Goal: Download file/media

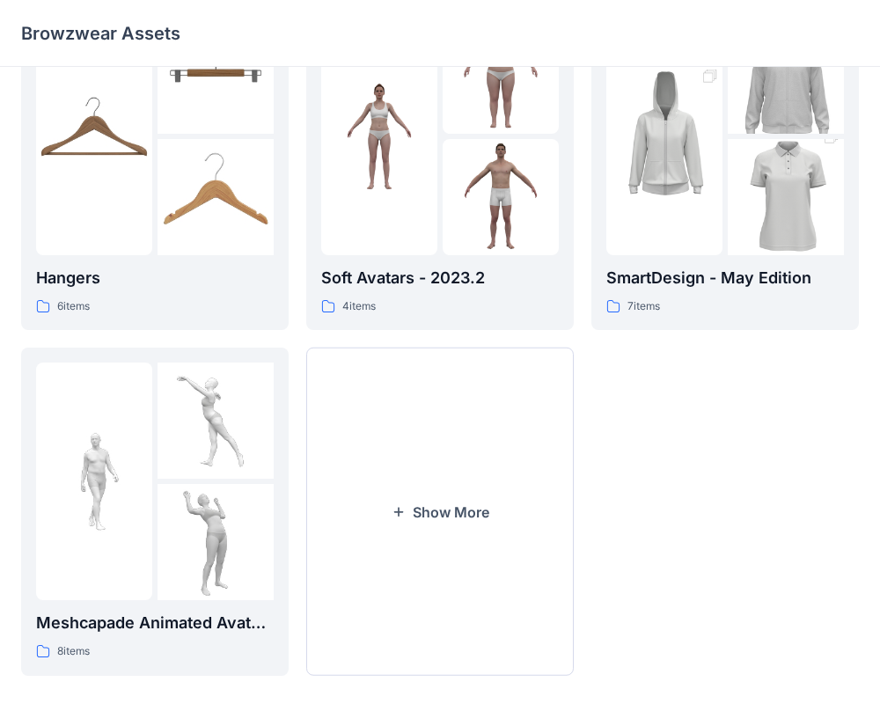
scroll to position [451, 0]
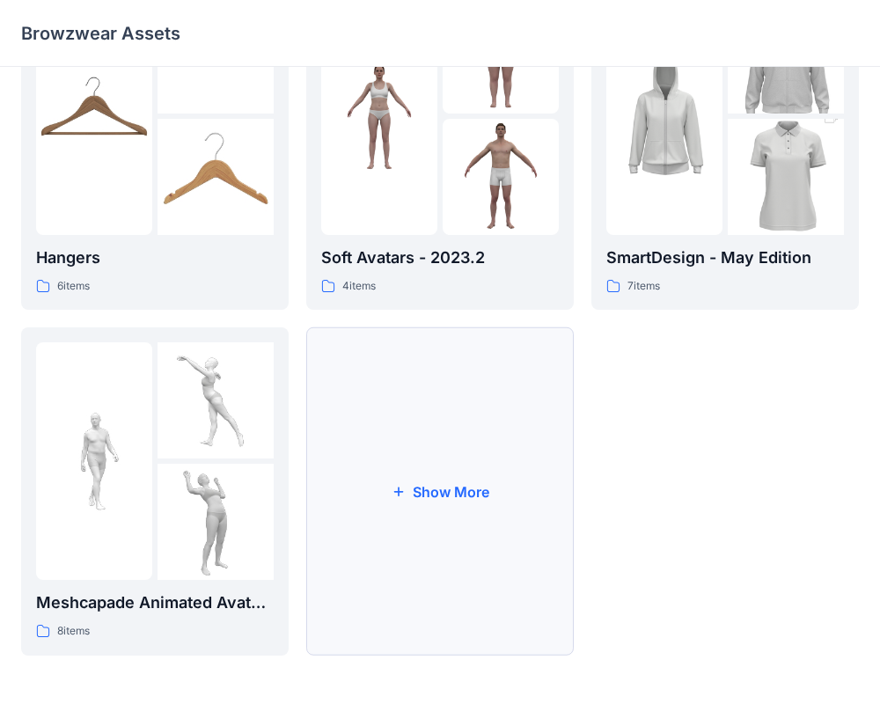
click at [468, 492] on button "Show More" at bounding box center [440, 491] width 268 height 328
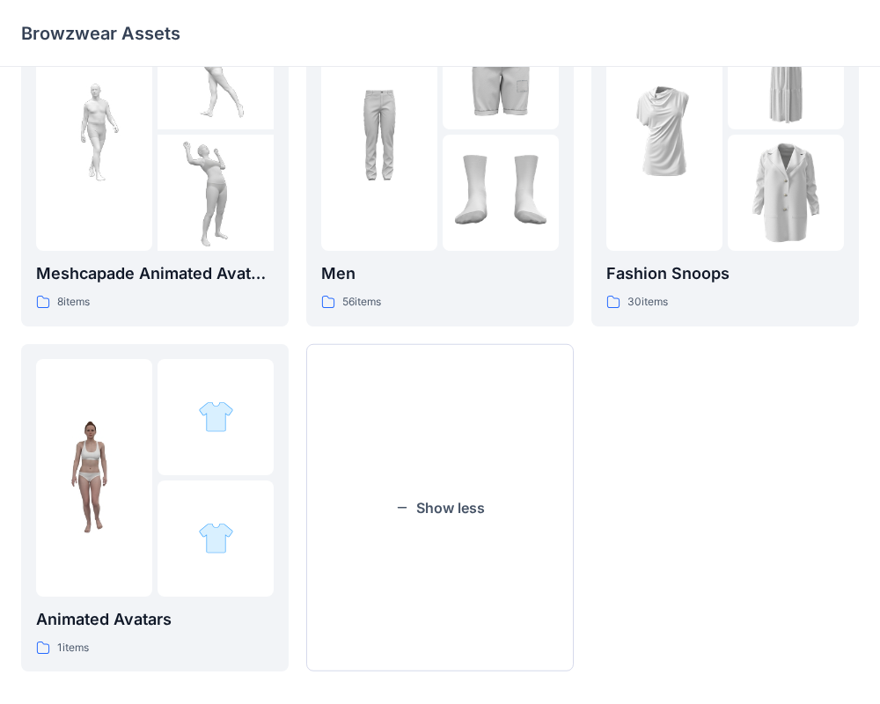
scroll to position [797, 0]
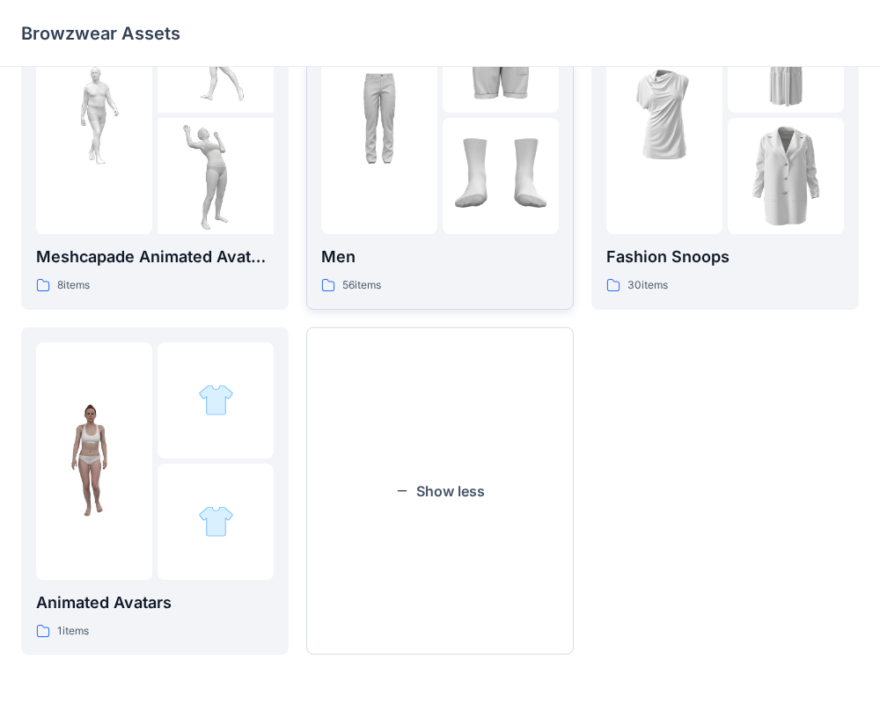
click at [396, 128] on img at bounding box center [379, 115] width 116 height 116
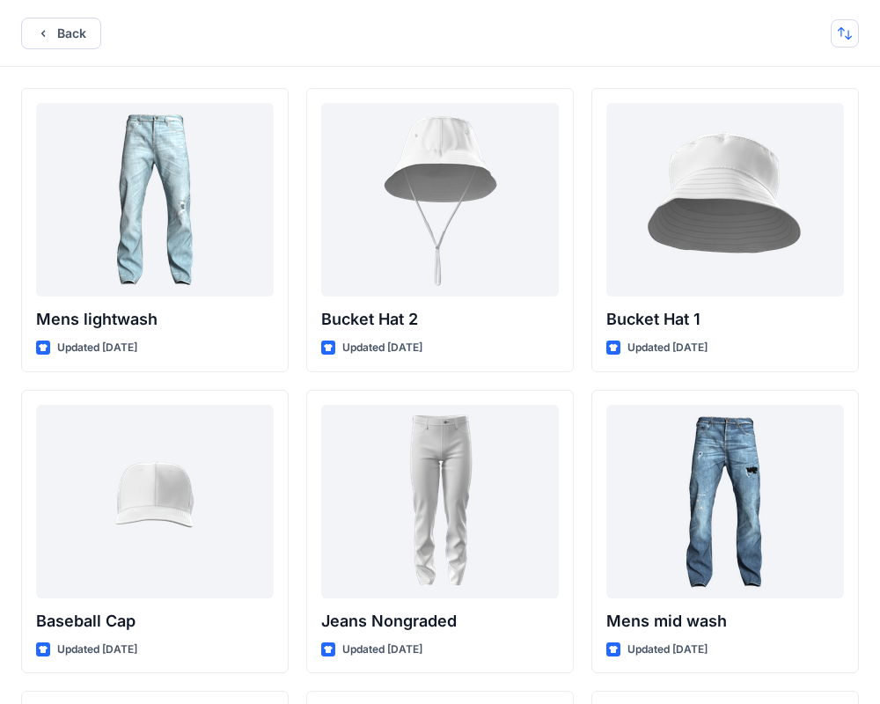
click at [852, 34] on button "button" at bounding box center [845, 33] width 28 height 28
click at [744, 113] on p "A to Z" at bounding box center [785, 117] width 111 height 18
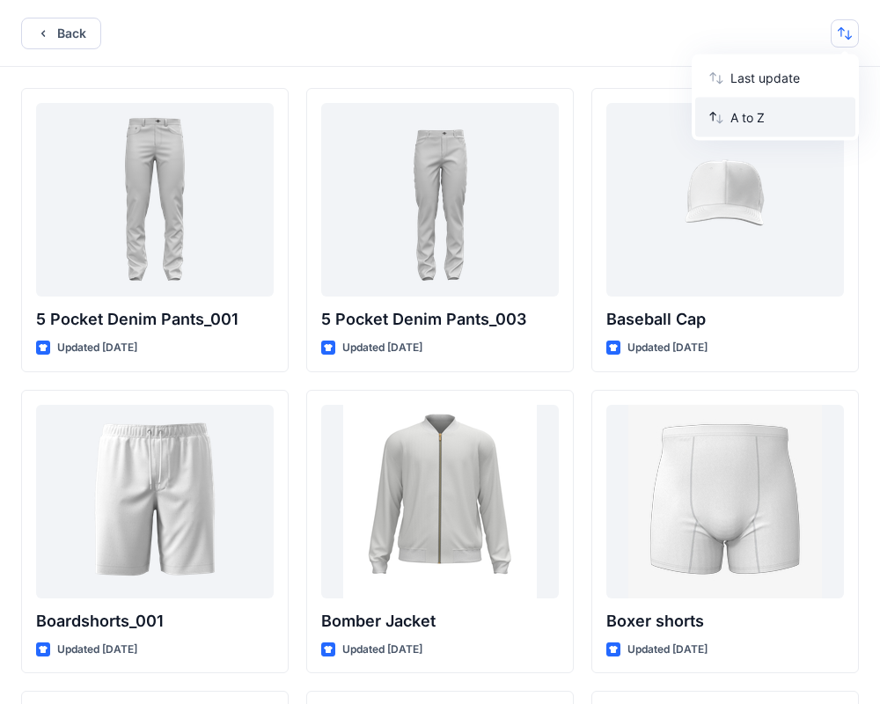
click at [744, 113] on p "A to Z" at bounding box center [785, 117] width 111 height 18
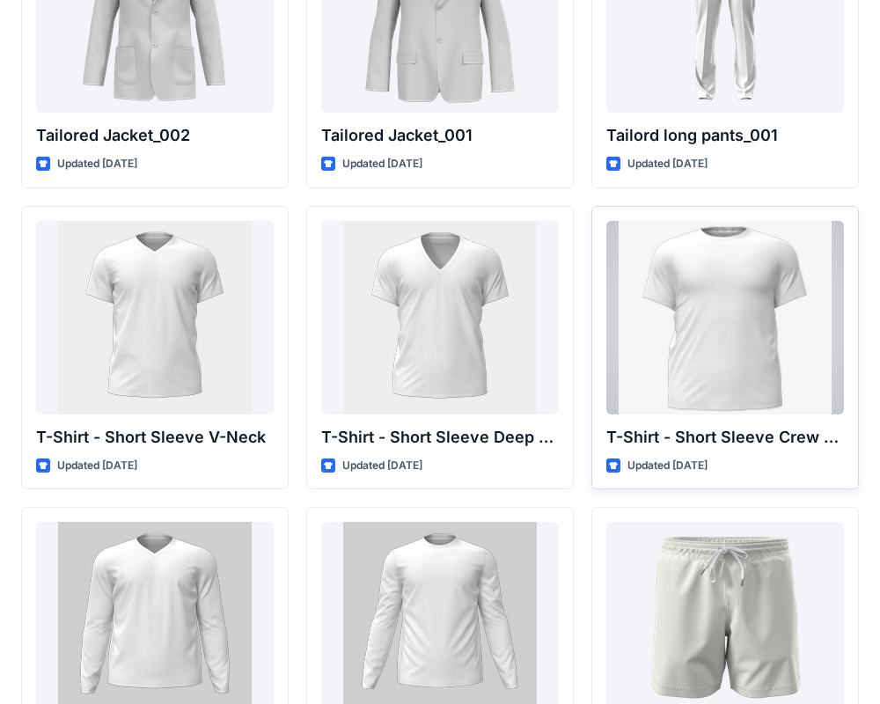
scroll to position [790, 0]
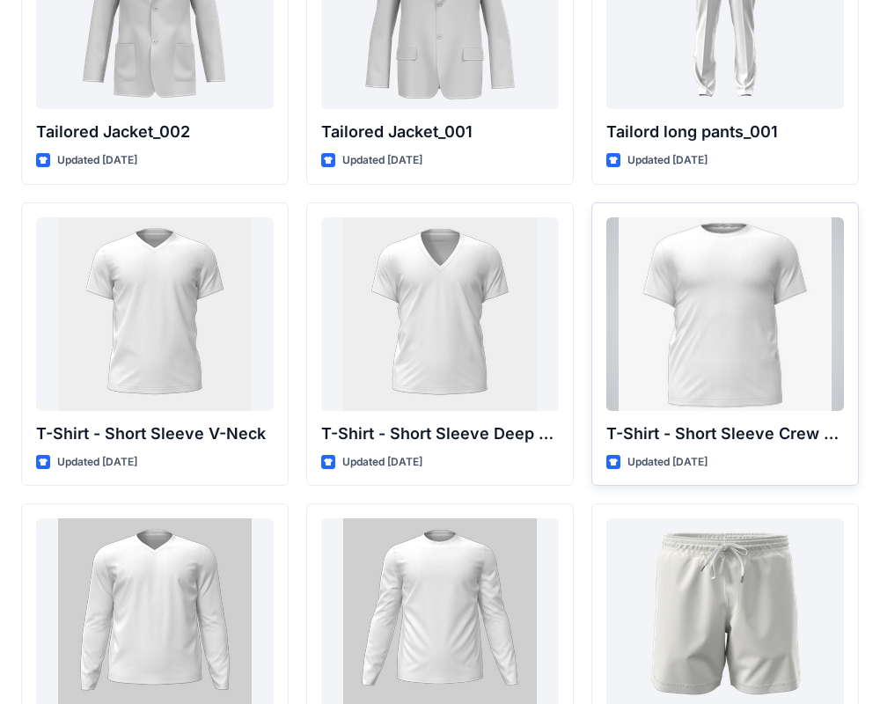
click at [716, 319] on div at bounding box center [725, 314] width 238 height 194
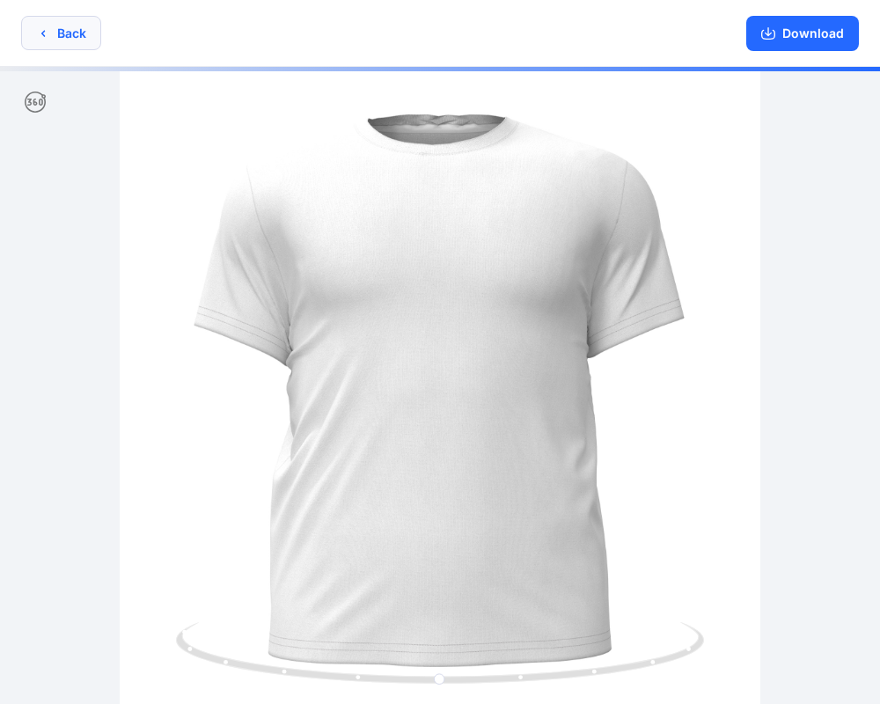
click at [51, 41] on button "Back" at bounding box center [61, 33] width 80 height 34
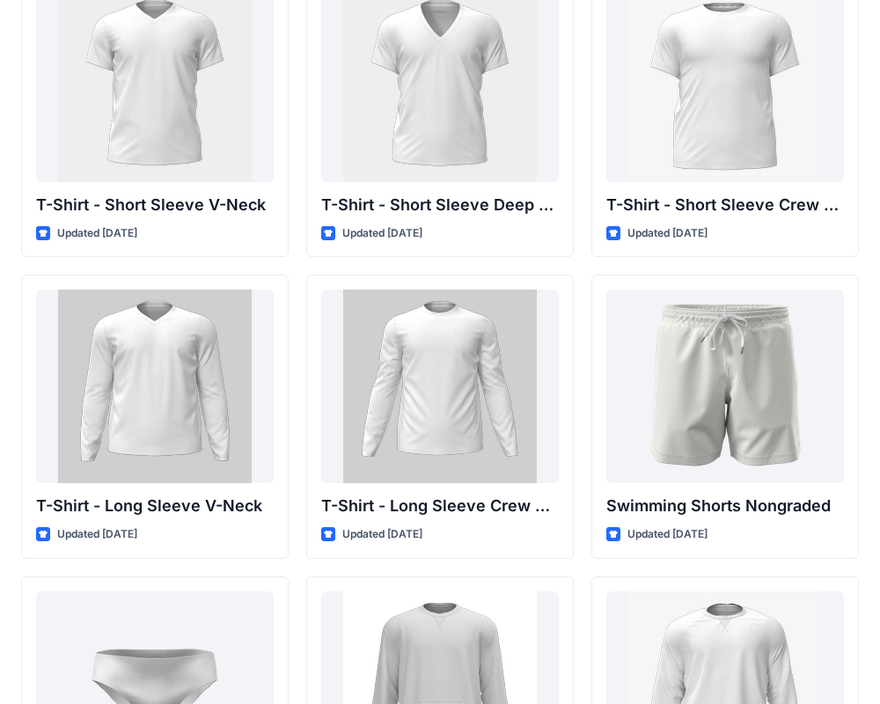
scroll to position [1022, 0]
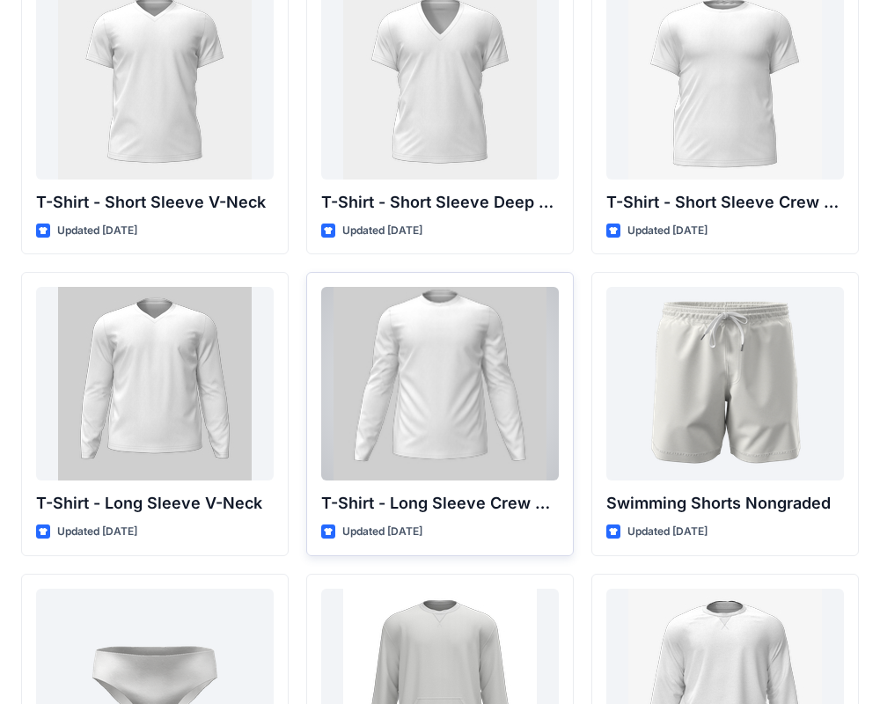
click at [471, 375] on div at bounding box center [440, 384] width 238 height 194
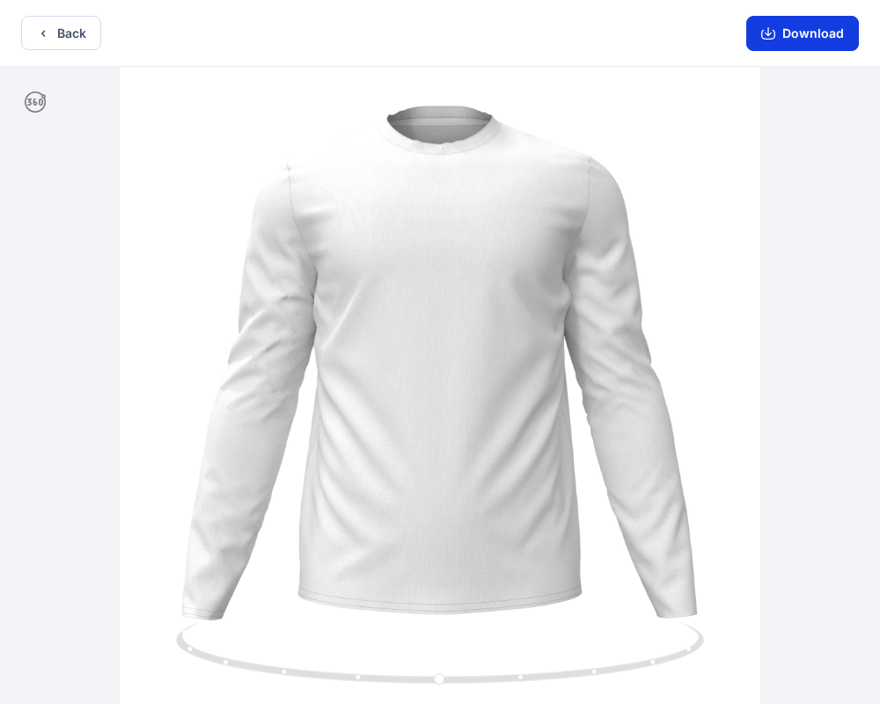
click at [817, 34] on button "Download" at bounding box center [802, 33] width 113 height 35
